Goal: Complete application form: Complete application form

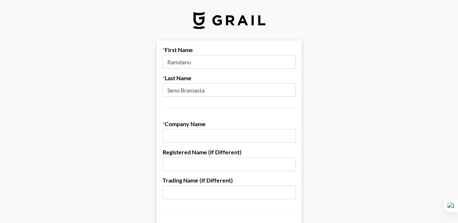
click at [232, 134] on input "text" at bounding box center [228, 136] width 133 height 14
click at [199, 133] on input "text" at bounding box center [228, 136] width 133 height 14
type input "H"
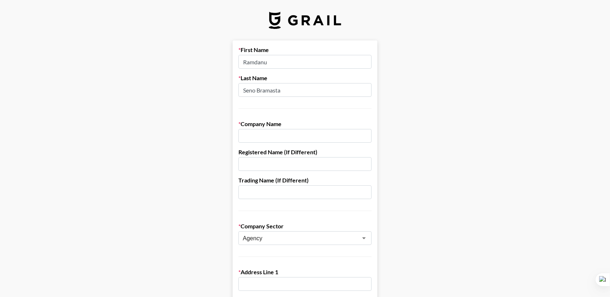
drag, startPoint x: 449, startPoint y: 0, endPoint x: 365, endPoint y: 165, distance: 185.5
click at [365, 165] on input "text" at bounding box center [304, 164] width 133 height 14
click at [293, 134] on input "text" at bounding box center [304, 136] width 133 height 14
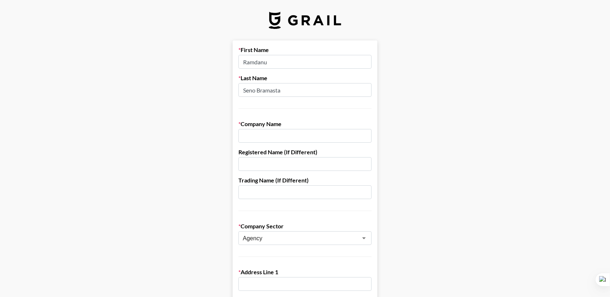
click at [307, 165] on input "text" at bounding box center [304, 164] width 133 height 14
click at [315, 133] on input "text" at bounding box center [304, 136] width 133 height 14
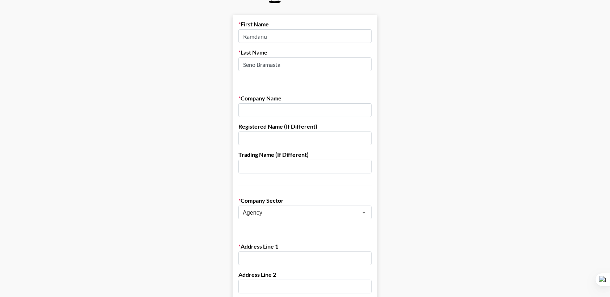
scroll to position [8, 0]
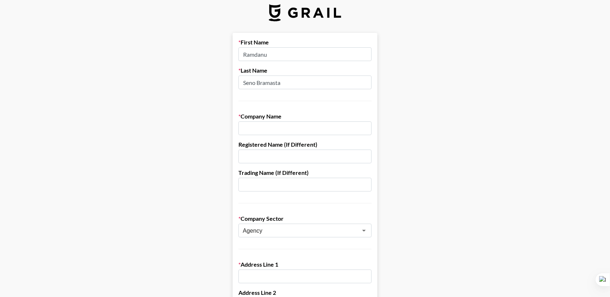
click at [291, 128] on input "text" at bounding box center [304, 129] width 133 height 14
click at [307, 153] on input "text" at bounding box center [304, 157] width 133 height 14
drag, startPoint x: 289, startPoint y: 82, endPoint x: 240, endPoint y: 83, distance: 48.9
click at [280, 151] on input "text" at bounding box center [304, 157] width 133 height 14
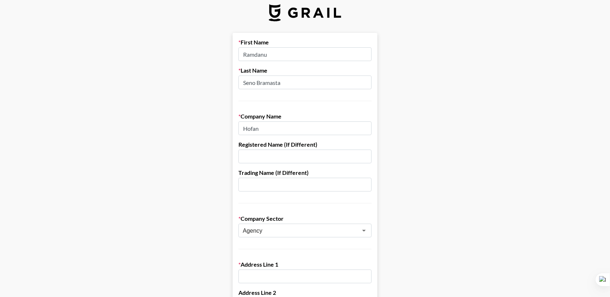
click at [254, 181] on input "text" at bounding box center [304, 185] width 133 height 14
click at [316, 184] on input "text" at bounding box center [304, 185] width 133 height 14
click at [272, 159] on input "text" at bounding box center [304, 157] width 133 height 14
drag, startPoint x: 273, startPoint y: 125, endPoint x: 245, endPoint y: 125, distance: 28.2
click at [245, 125] on input "Hofan" at bounding box center [304, 129] width 133 height 14
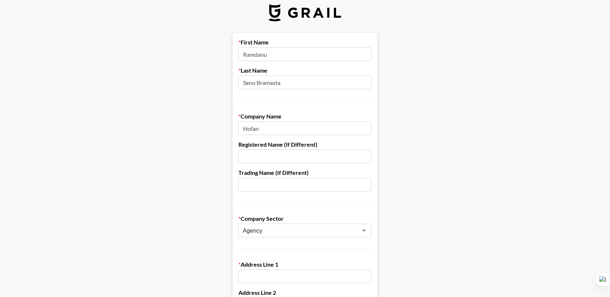
click at [269, 126] on input "Hofan" at bounding box center [304, 129] width 133 height 14
paste input "Metajoint Corp"
type input "Metajoint Corp"
click at [315, 157] on input "text" at bounding box center [304, 157] width 133 height 14
paste input "Metajoint Corp"
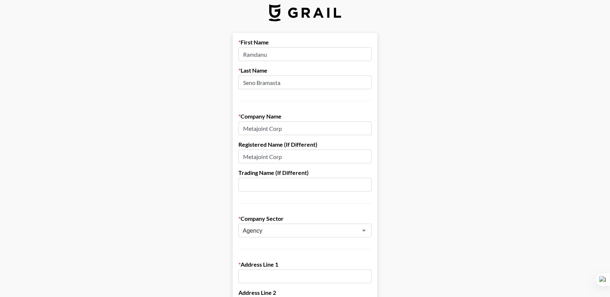
type input "Metajoint Corp"
click at [266, 183] on input "text" at bounding box center [304, 185] width 133 height 14
type input "-"
click at [312, 153] on input "Metajoint Corp" at bounding box center [304, 157] width 133 height 14
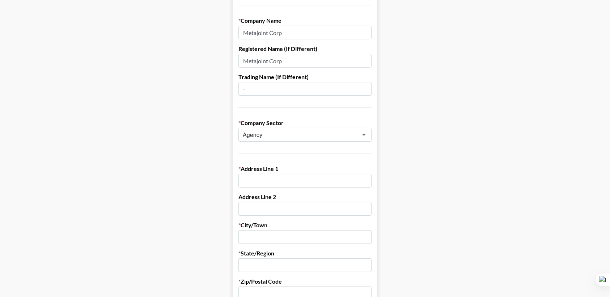
scroll to position [104, 0]
click at [278, 174] on input "text" at bounding box center [304, 180] width 133 height 14
paste input "Nuestra Señora de [PERSON_NAME][GEOGRAPHIC_DATA]"
type input "Nuestra Señora de [PERSON_NAME][GEOGRAPHIC_DATA]"
click at [457, 189] on main "First Name Ramdanu Last Name [PERSON_NAME] Bramasta Company Name Metajoint Corp…" at bounding box center [305, 248] width 599 height 625
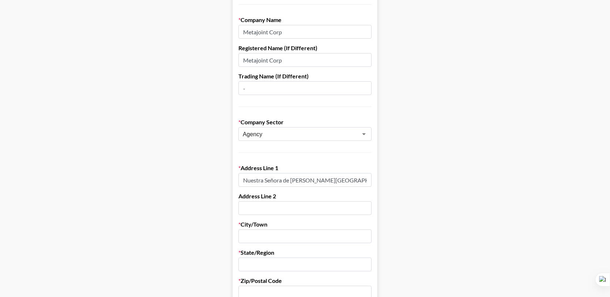
click at [285, 223] on input "text" at bounding box center [304, 237] width 133 height 14
click at [269, 223] on input "text" at bounding box center [304, 237] width 133 height 14
type input "o"
type input "[GEOGRAPHIC_DATA]"
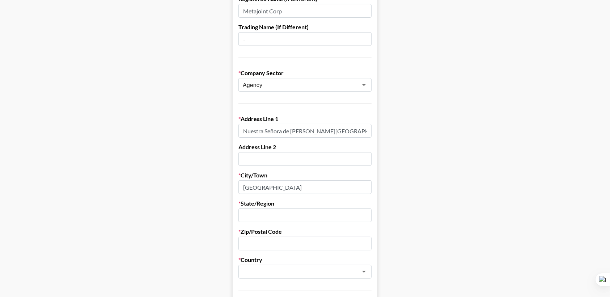
scroll to position [200, 0]
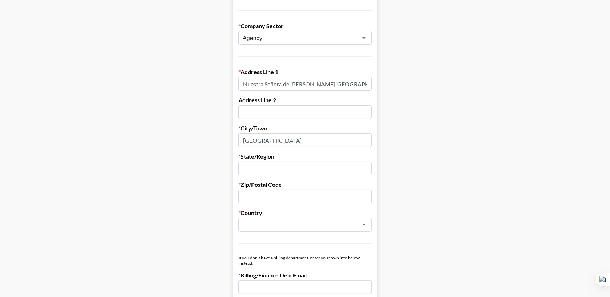
click at [287, 170] on input "text" at bounding box center [304, 169] width 133 height 14
paste input "[PERSON_NAME][GEOGRAPHIC_DATA]"
type input "[PERSON_NAME][GEOGRAPHIC_DATA]"
click at [299, 190] on input "text" at bounding box center [304, 197] width 133 height 14
click at [259, 221] on input "text" at bounding box center [295, 225] width 105 height 8
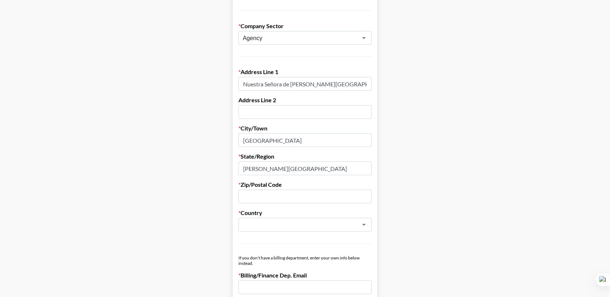
click at [282, 139] on input "[GEOGRAPHIC_DATA]" at bounding box center [304, 141] width 133 height 14
paste input "La [PERSON_NAME]"
click at [269, 218] on div "​" at bounding box center [304, 225] width 133 height 14
type input "La [PERSON_NAME]"
click at [270, 223] on input "text" at bounding box center [295, 225] width 105 height 8
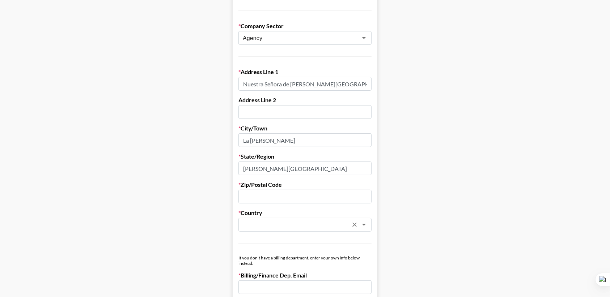
click at [270, 223] on input "text" at bounding box center [295, 225] width 105 height 8
click at [268, 223] on li "[GEOGRAPHIC_DATA]" at bounding box center [308, 241] width 133 height 12
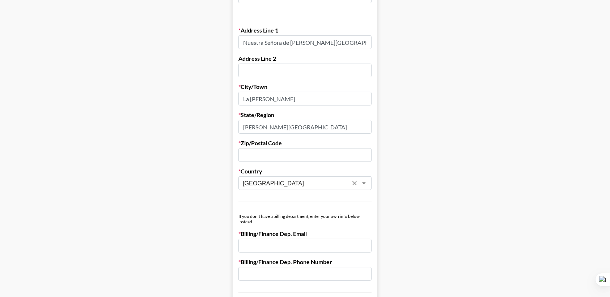
scroll to position [297, 0]
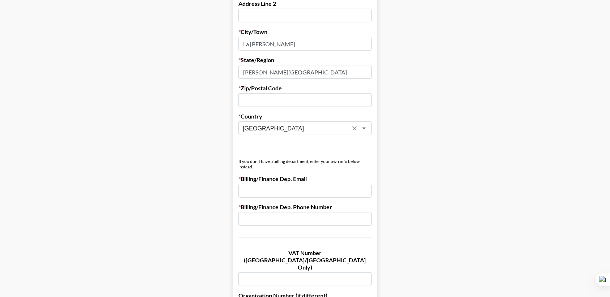
type input "[GEOGRAPHIC_DATA]"
drag, startPoint x: 278, startPoint y: 172, endPoint x: 243, endPoint y: 154, distance: 39.0
click at [243, 154] on form "First Name Ramdanu Last Name [PERSON_NAME] Bramasta Company Name Metajoint Corp…" at bounding box center [305, 55] width 145 height 625
click at [364, 171] on form "First Name Ramdanu Last Name [PERSON_NAME] Bramasta Company Name Metajoint Corp…" at bounding box center [305, 55] width 145 height 625
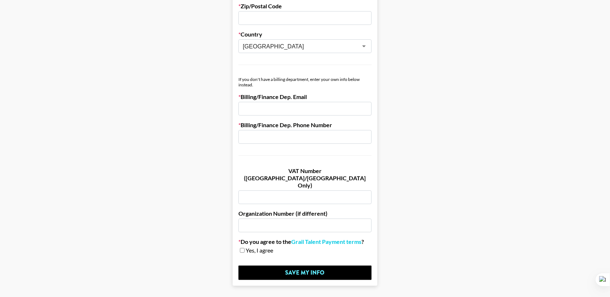
scroll to position [394, 0]
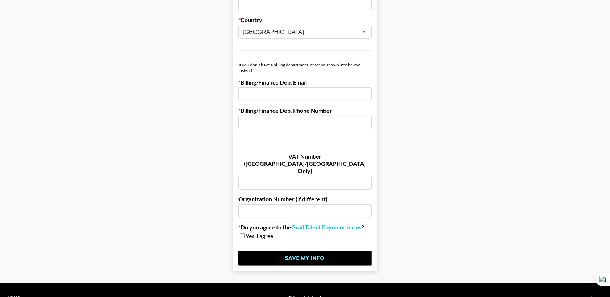
click at [245, 223] on input "checkbox" at bounding box center [242, 236] width 5 height 5
checkbox input "true"
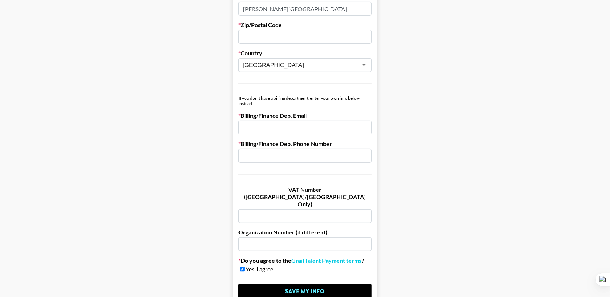
scroll to position [345, 0]
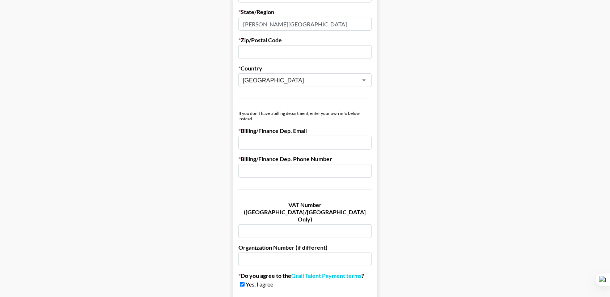
click at [318, 145] on input "email" at bounding box center [304, 143] width 133 height 14
type input "-"
click at [316, 167] on input "text" at bounding box center [304, 171] width 133 height 14
type input "-"
click at [457, 201] on main "First Name Ramdanu Last Name [PERSON_NAME] Bramasta Company Name Metajoint Corp…" at bounding box center [305, 7] width 599 height 625
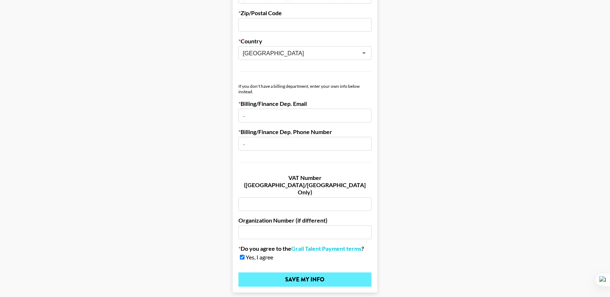
scroll to position [394, 0]
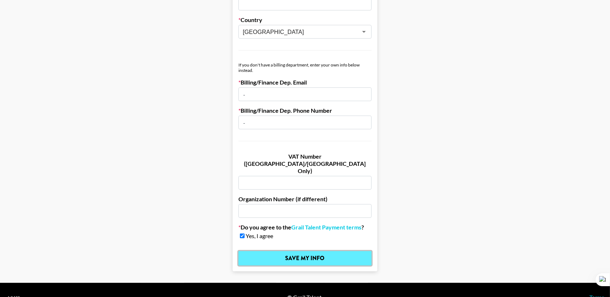
click at [304, 223] on input "Save My Info" at bounding box center [304, 259] width 133 height 14
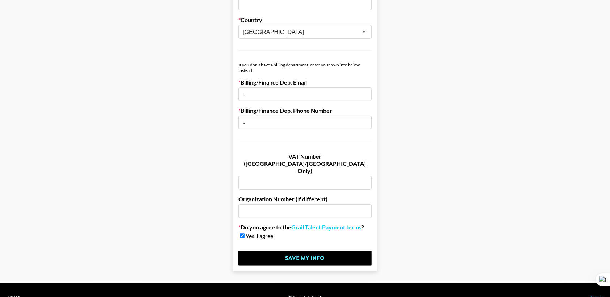
scroll to position [246, 0]
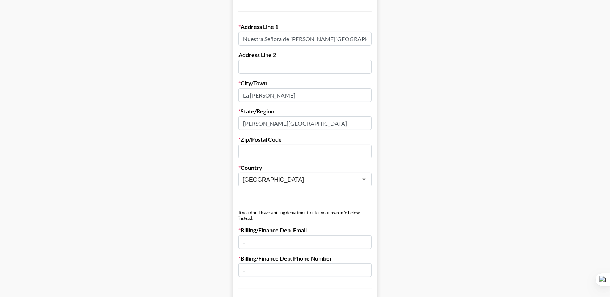
click at [326, 149] on input "text" at bounding box center [304, 152] width 133 height 14
paste input "0201"
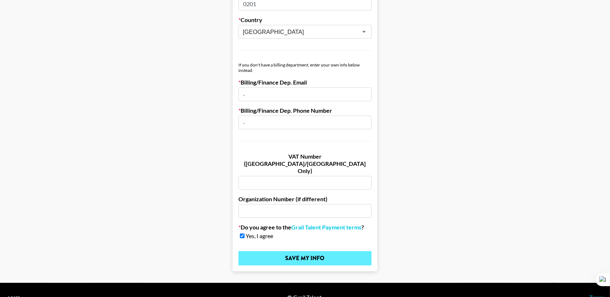
type input "0201"
click at [330, 223] on input "Save My Info" at bounding box center [304, 259] width 133 height 14
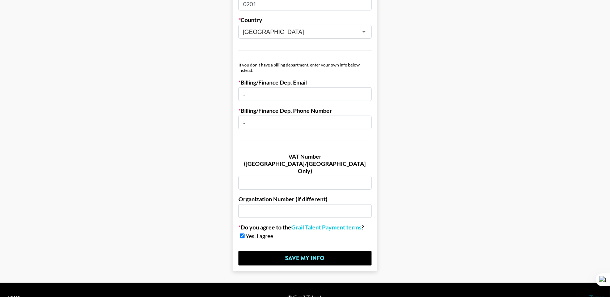
click at [313, 100] on input "-" at bounding box center [304, 95] width 133 height 14
click at [350, 124] on input "-" at bounding box center [304, 123] width 133 height 14
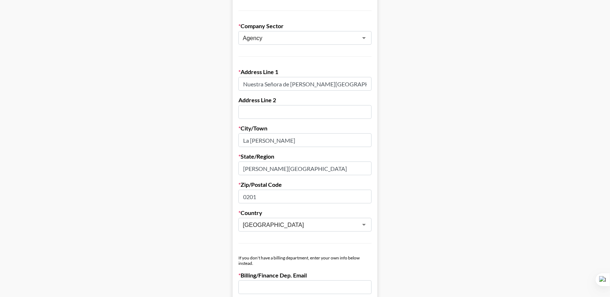
scroll to position [0, 0]
